Goal: Task Accomplishment & Management: Manage account settings

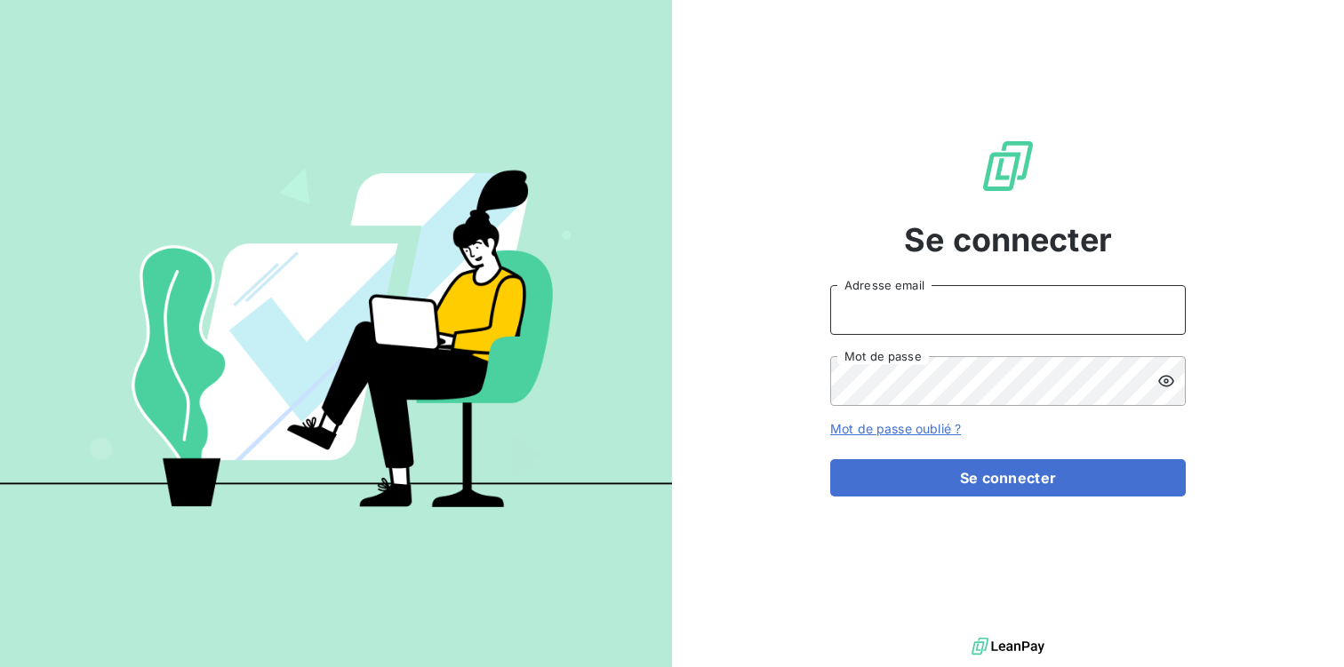
click at [887, 318] on input "Adresse email" at bounding box center [1007, 310] width 355 height 50
type input "contact.la@silog-location.fr"
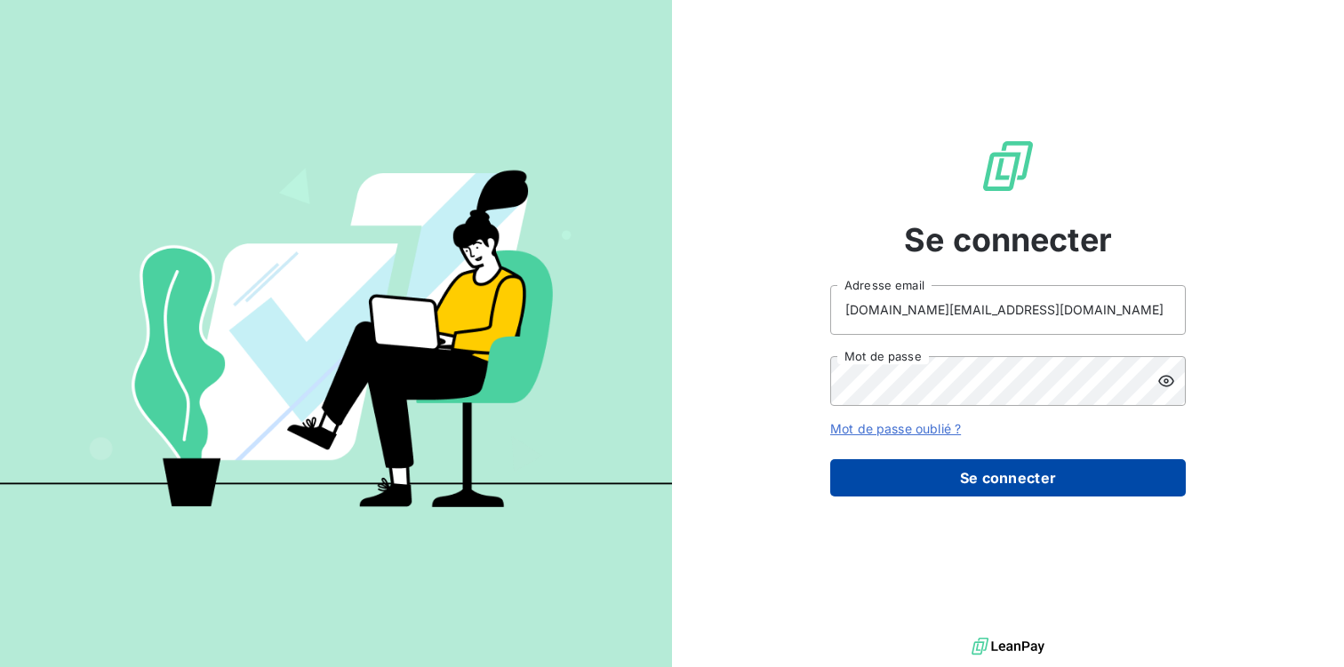
click at [971, 479] on button "Se connecter" at bounding box center [1007, 477] width 355 height 37
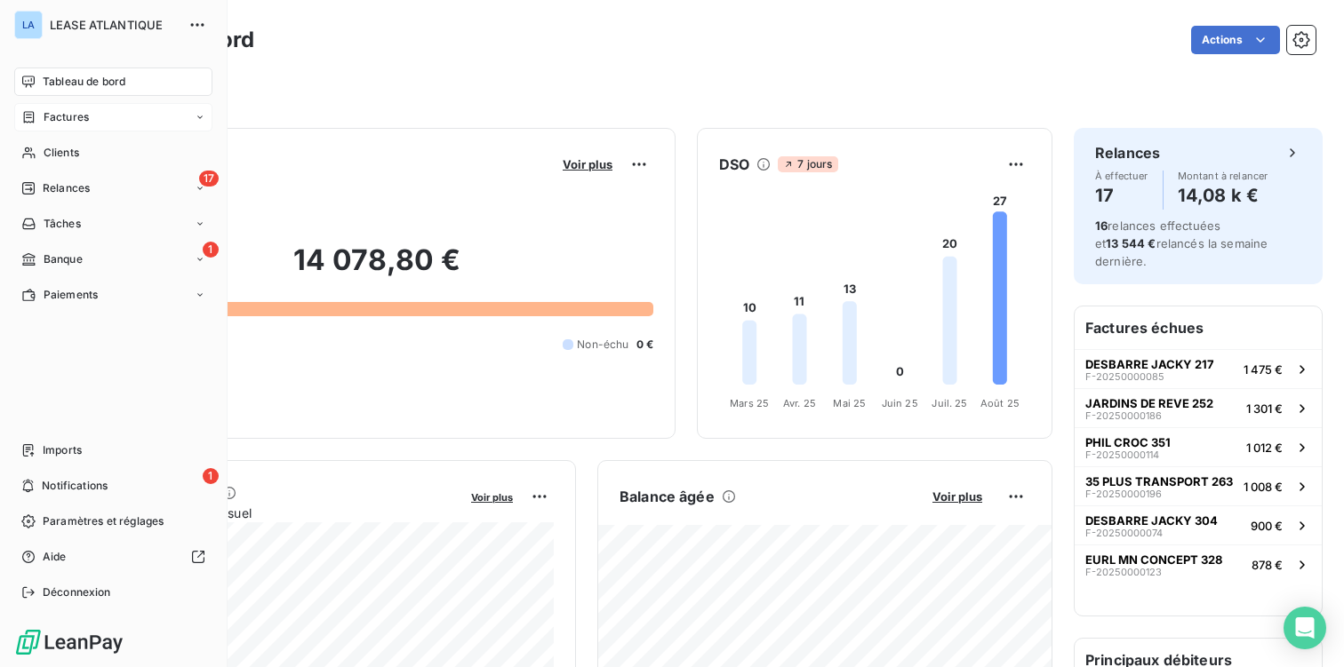
click at [68, 112] on span "Factures" at bounding box center [66, 117] width 45 height 16
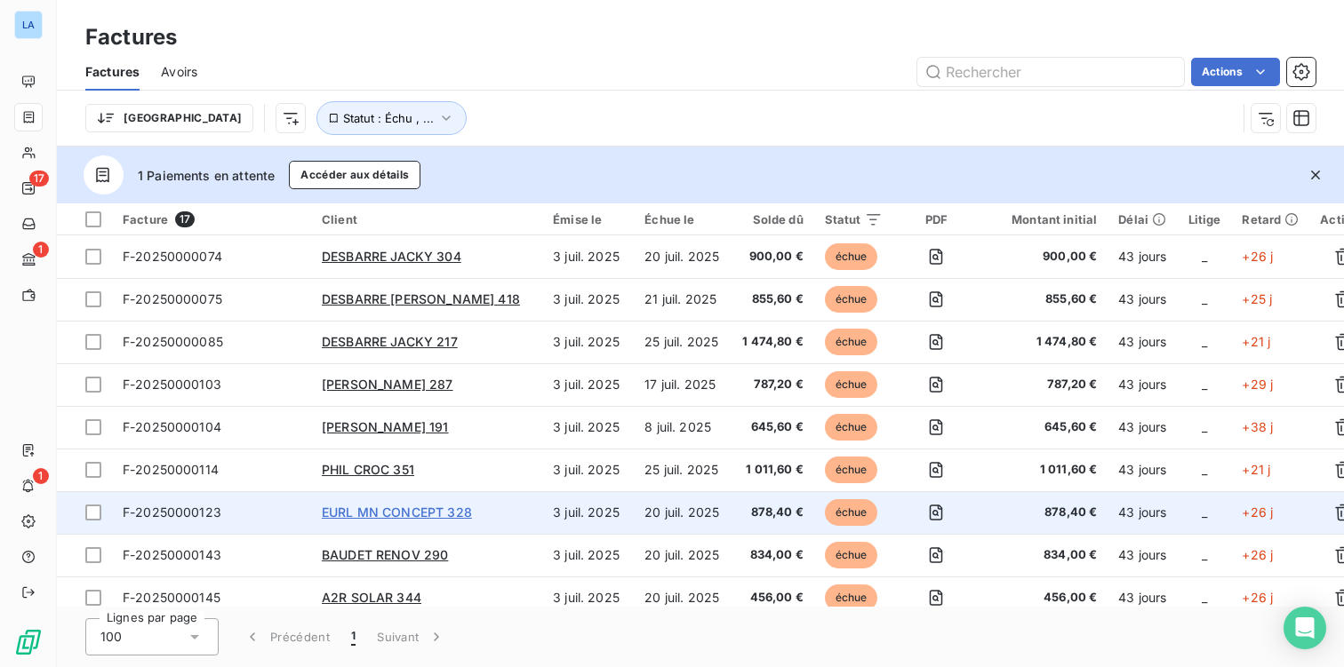
click at [398, 515] on span "EURL MN CONCEPT 328" at bounding box center [397, 512] width 150 height 15
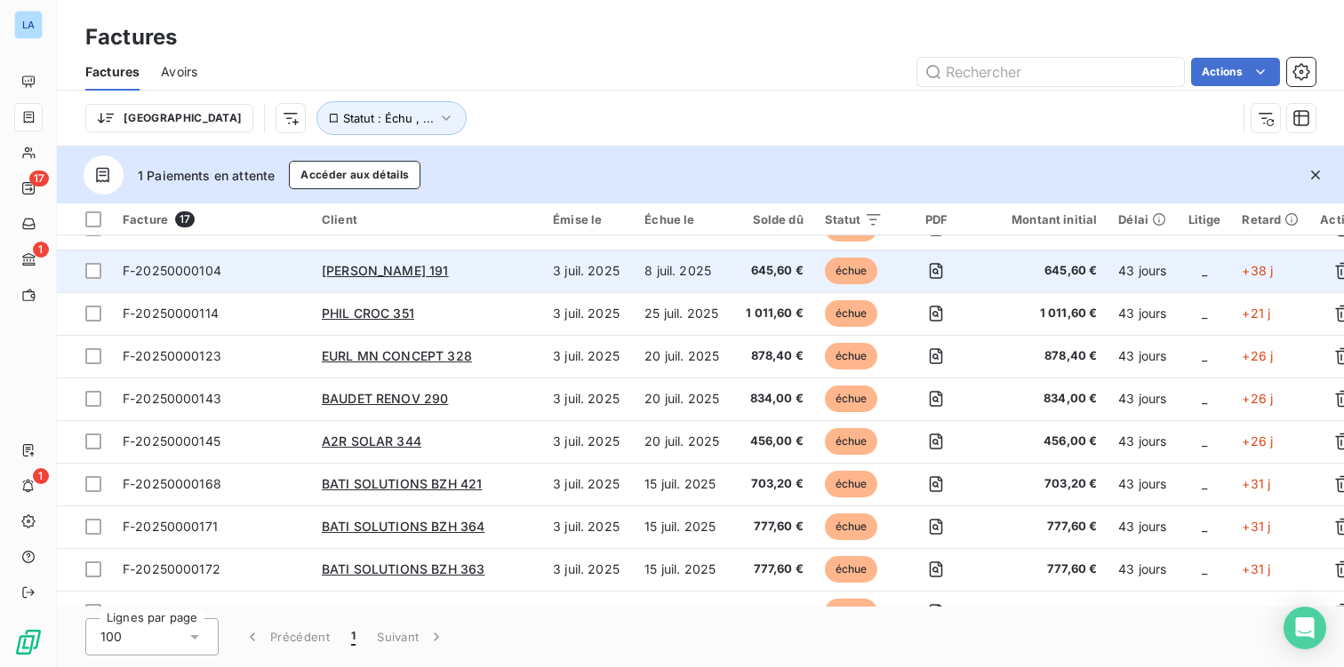
scroll to position [153, 0]
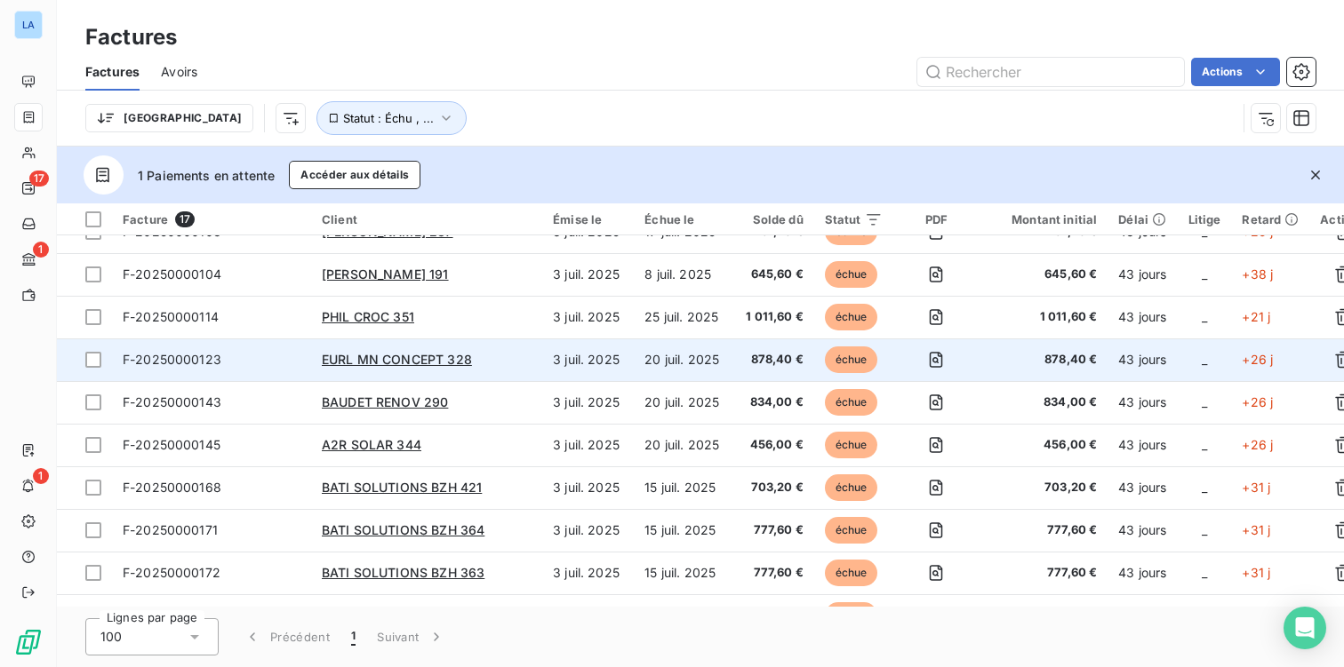
click at [165, 362] on span "F-20250000123" at bounding box center [172, 359] width 99 height 15
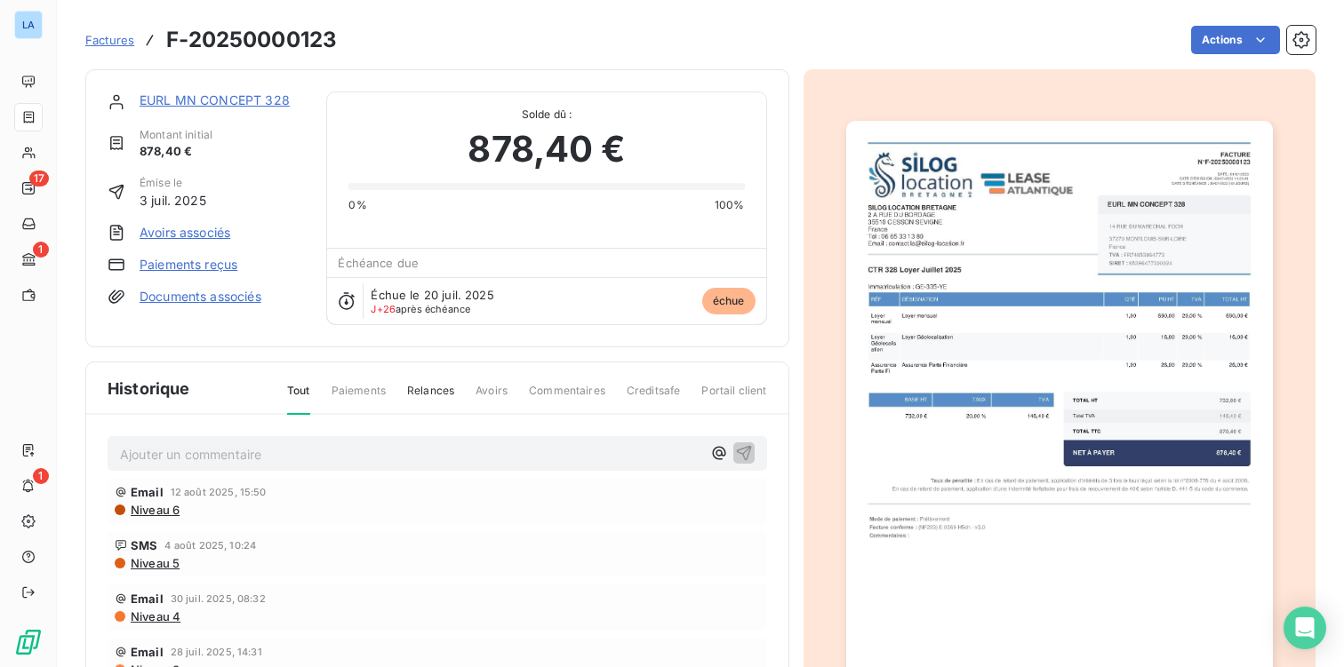
click at [177, 262] on link "Paiements reçus" at bounding box center [189, 265] width 98 height 18
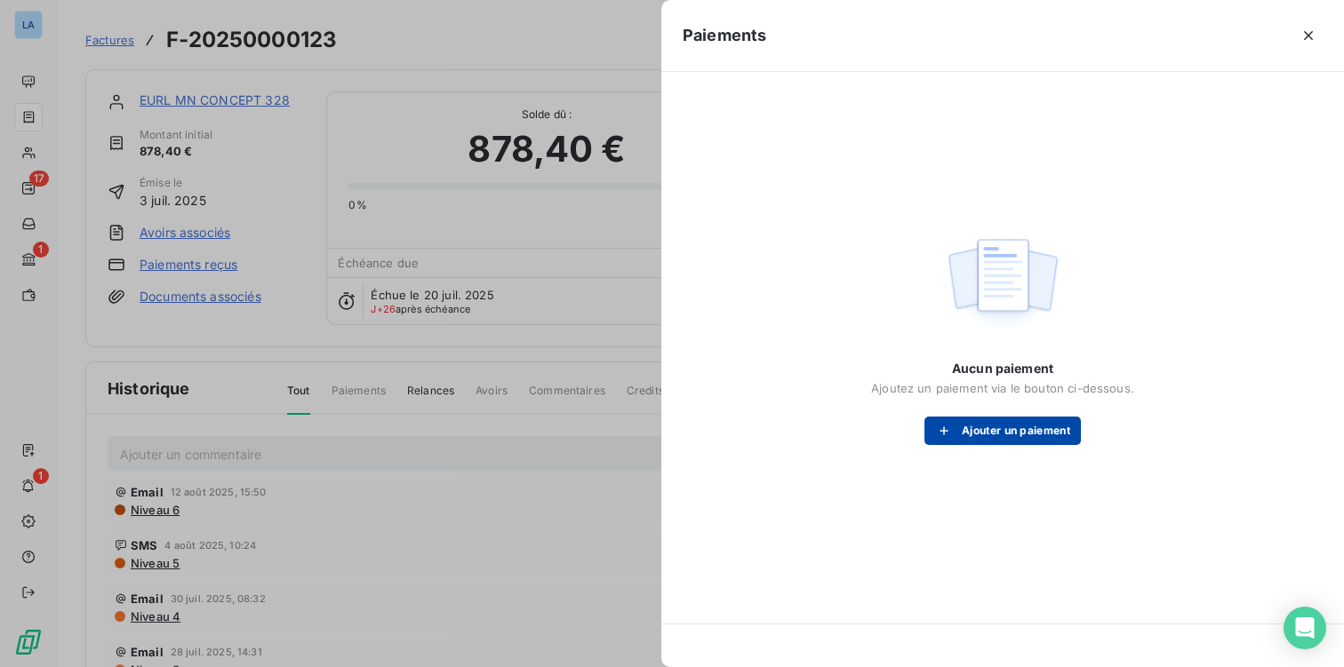
click at [1007, 435] on button "Ajouter un paiement" at bounding box center [1002, 431] width 156 height 28
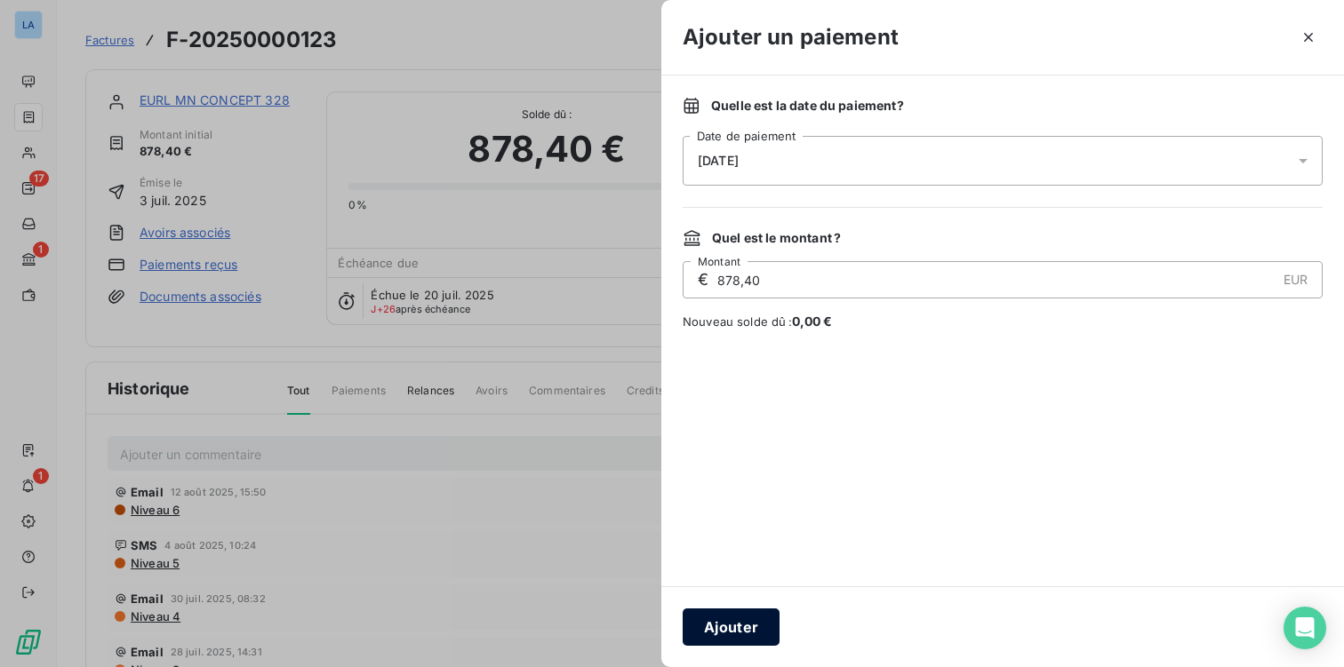
click at [719, 629] on button "Ajouter" at bounding box center [731, 627] width 97 height 37
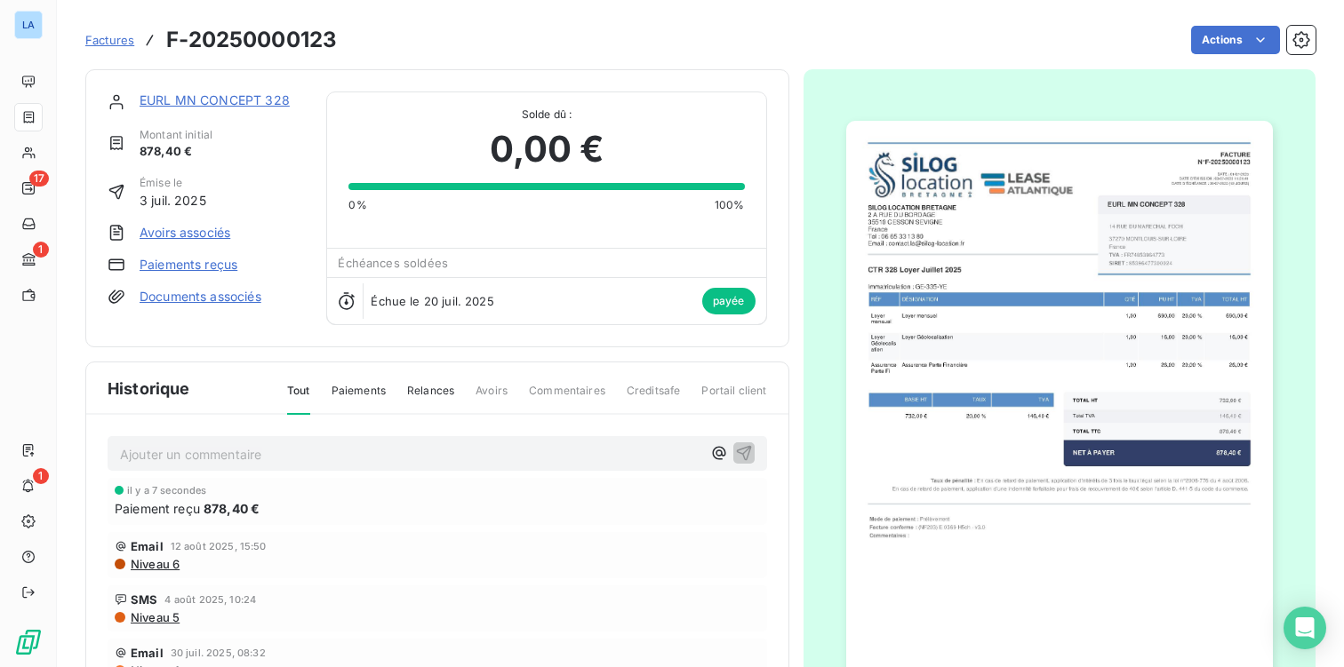
click at [126, 451] on p "Ajouter un commentaire ﻿" at bounding box center [410, 454] width 581 height 22
click at [220, 446] on span "régularisé par [PERSON_NAME]" at bounding box center [214, 452] width 189 height 15
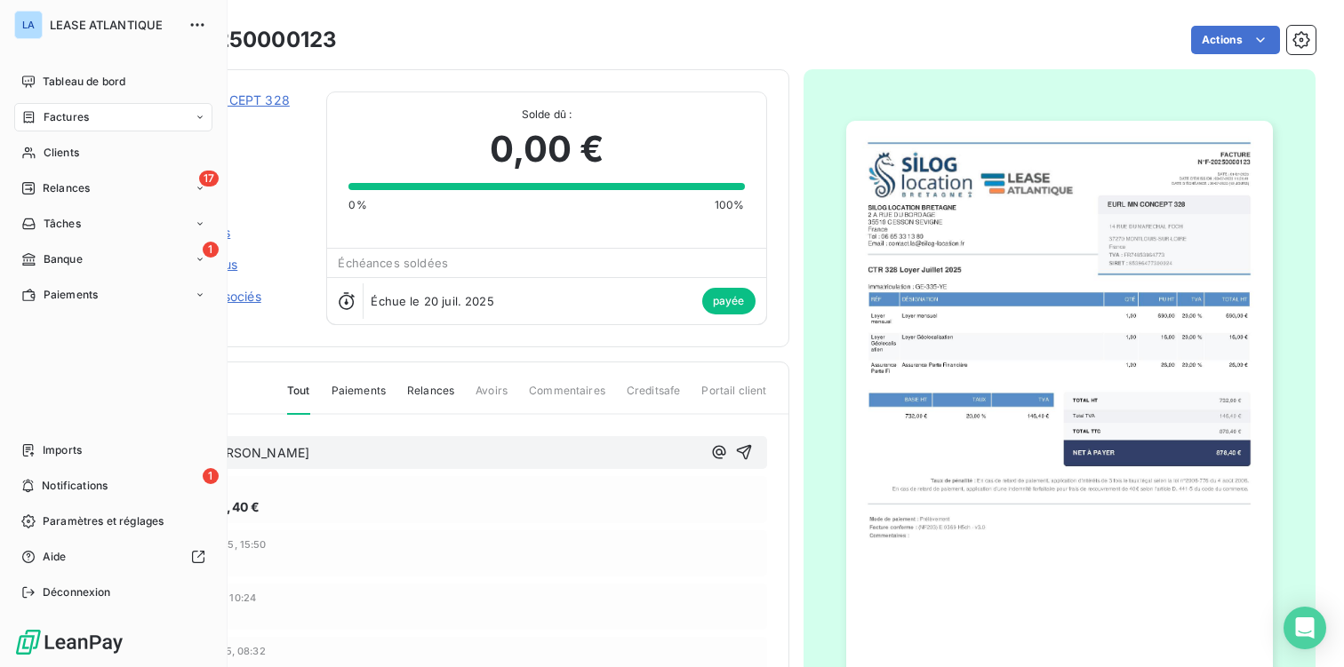
click at [64, 120] on span "Factures" at bounding box center [66, 117] width 45 height 16
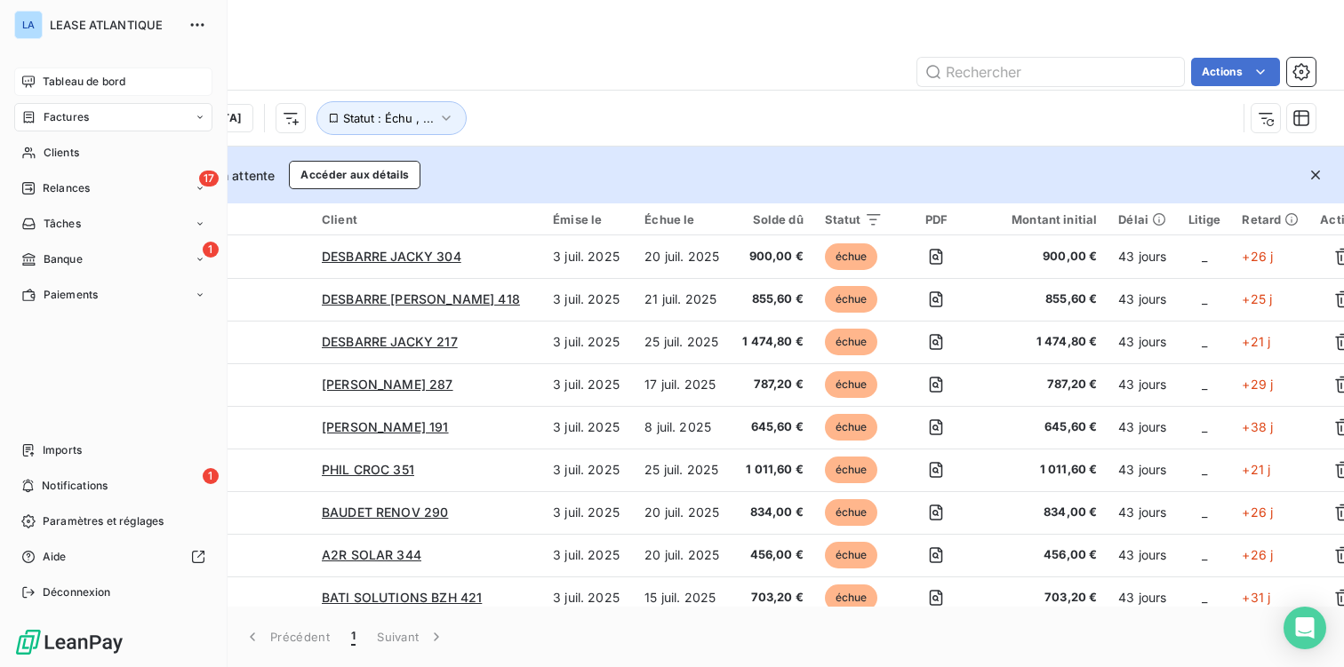
click at [58, 78] on span "Tableau de bord" at bounding box center [84, 82] width 83 height 16
